Goal: Browse casually: Explore the website without a specific task or goal

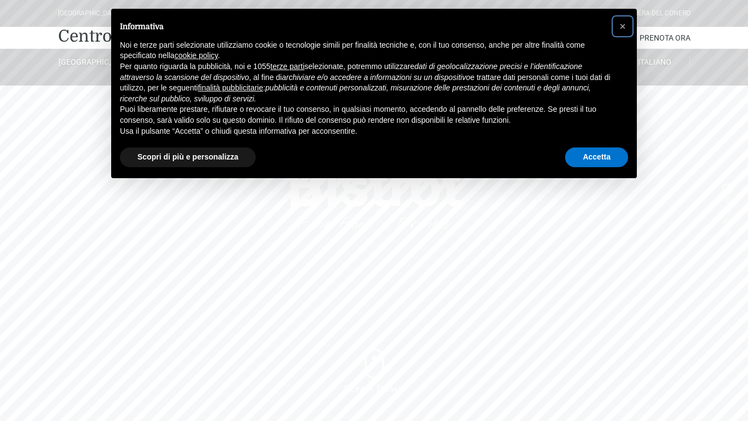
click at [623, 26] on span "×" at bounding box center [623, 26] width 7 height 12
